Goal: Find specific page/section: Find specific page/section

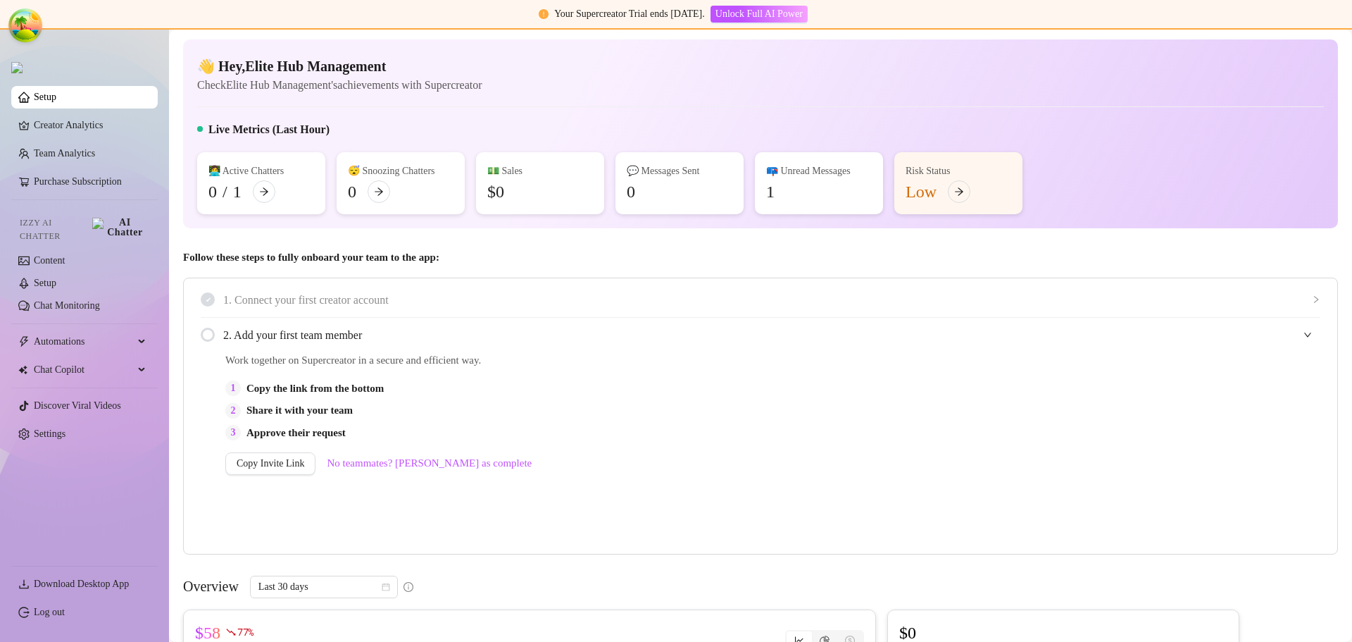
click at [826, 111] on div "👋 Hey, Elite Hub Management Check Elite Hub Management's achievements with Supe…" at bounding box center [760, 133] width 1155 height 189
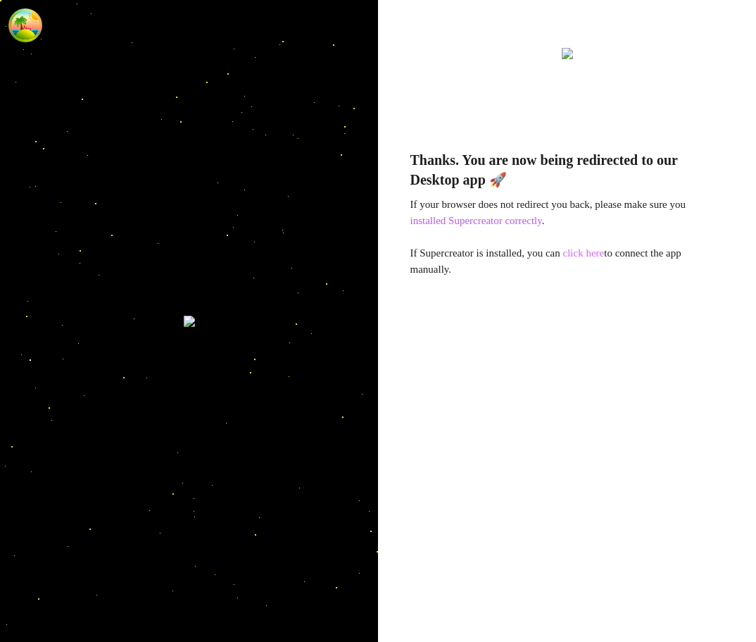
click at [600, 253] on link "click here" at bounding box center [584, 252] width 42 height 11
click at [587, 251] on link "click here" at bounding box center [584, 252] width 42 height 11
click at [594, 258] on link "click here" at bounding box center [584, 252] width 42 height 11
